Goal: Contribute content

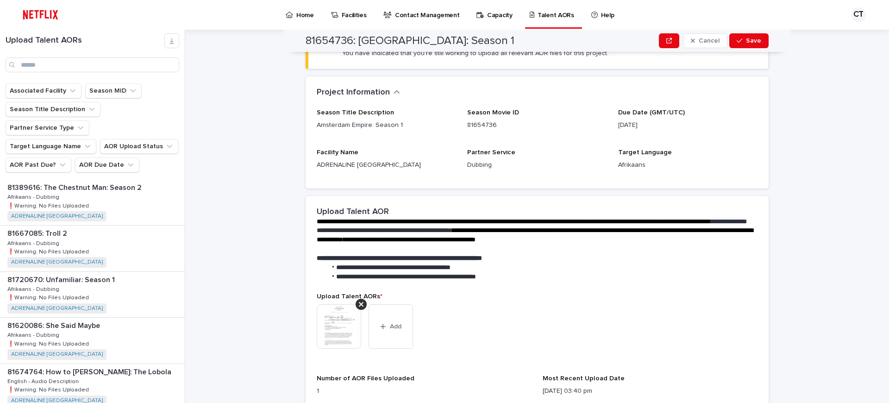
scroll to position [120, 0]
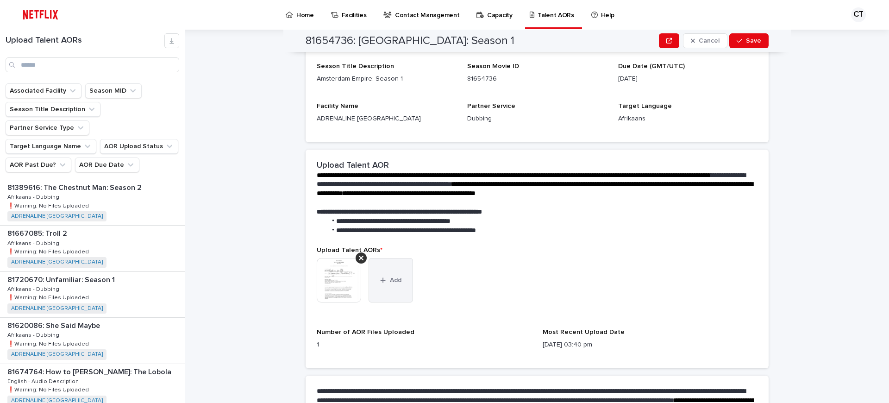
click at [403, 282] on button "Add" at bounding box center [391, 280] width 44 height 44
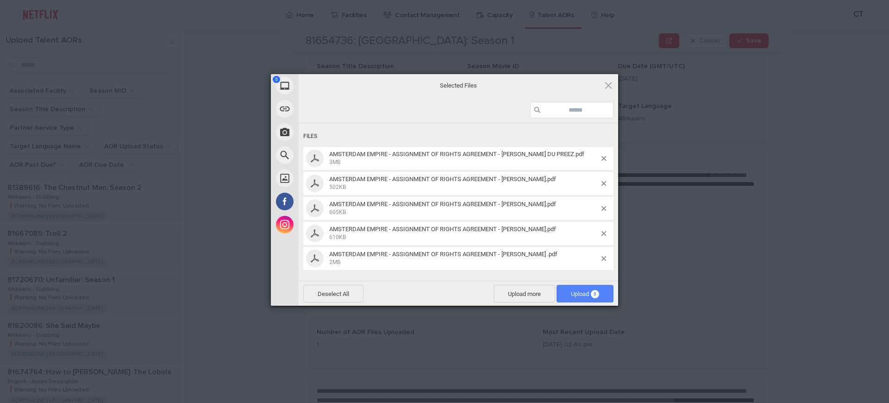
click at [579, 294] on span "Upload 5" at bounding box center [585, 293] width 28 height 7
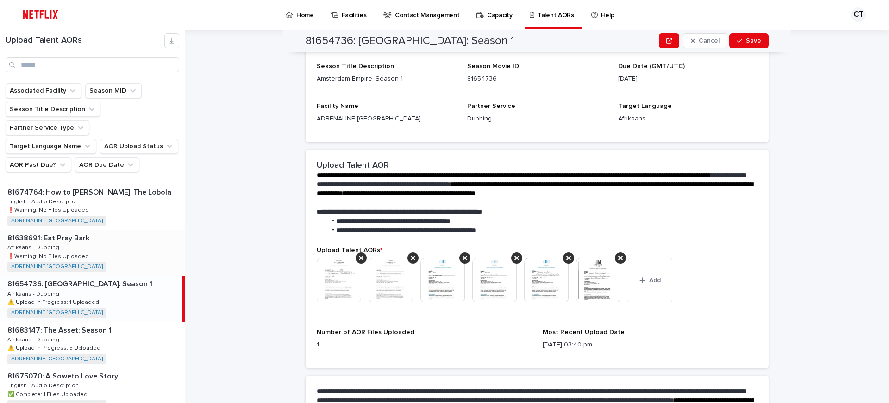
scroll to position [183, 0]
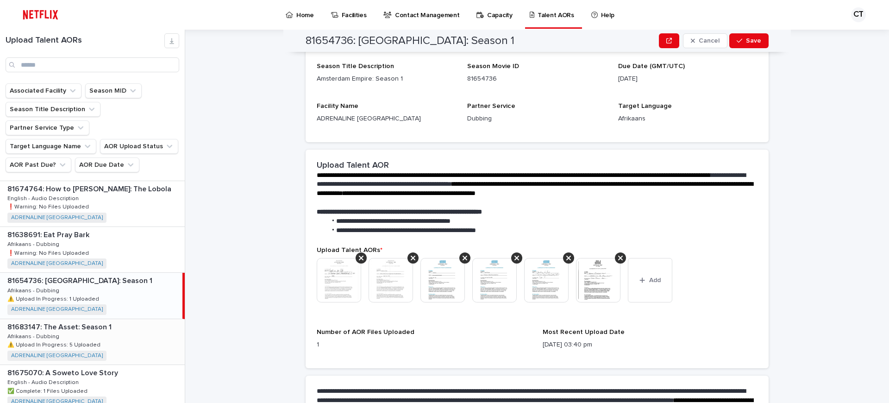
click at [77, 319] on div "81683147: The Asset: Season 1 81683147: The Asset: Season 1 Afrikaans - Dubbing…" at bounding box center [92, 341] width 185 height 45
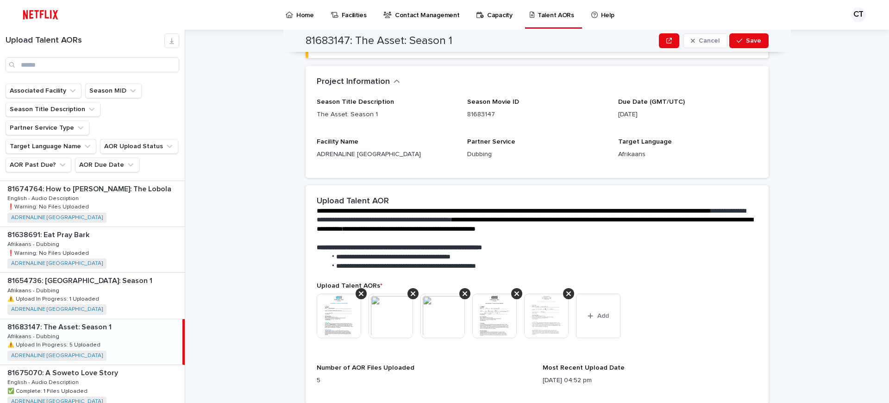
scroll to position [83, 0]
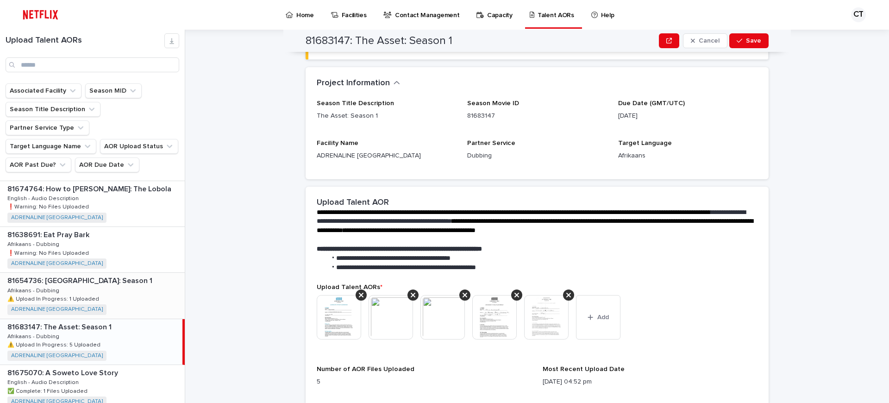
click at [102, 273] on div "81654736: [GEOGRAPHIC_DATA]: Season 1 81654736: [GEOGRAPHIC_DATA] Empire: Seaso…" at bounding box center [92, 295] width 185 height 45
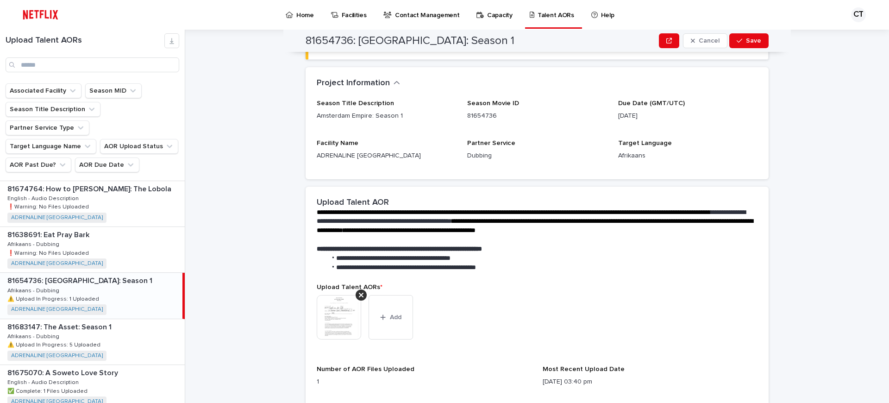
drag, startPoint x: 82, startPoint y: 320, endPoint x: 219, endPoint y: 157, distance: 212.4
click at [82, 320] on div "81683147: The Asset: Season 1 81683147: The Asset: Season 1 Afrikaans - Dubbing…" at bounding box center [92, 341] width 185 height 45
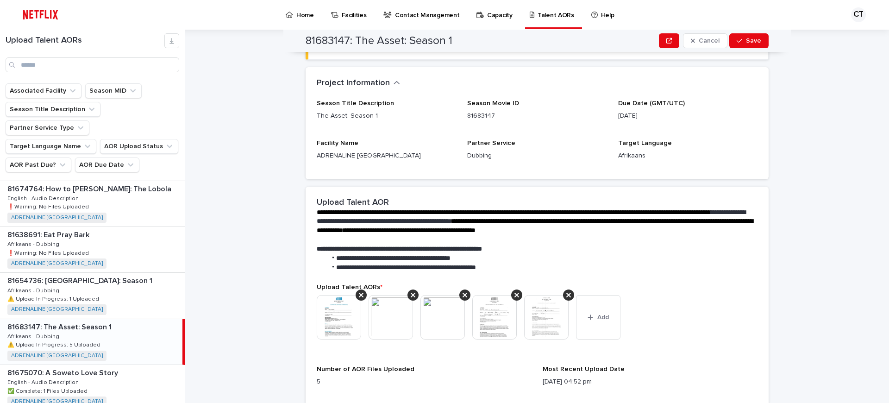
drag, startPoint x: 88, startPoint y: 274, endPoint x: 272, endPoint y: 174, distance: 209.7
click at [88, 274] on div "81654736: [GEOGRAPHIC_DATA]: Season 1 81654736: [GEOGRAPHIC_DATA] Empire: Seaso…" at bounding box center [92, 295] width 185 height 45
